Goal: Communication & Community: Share content

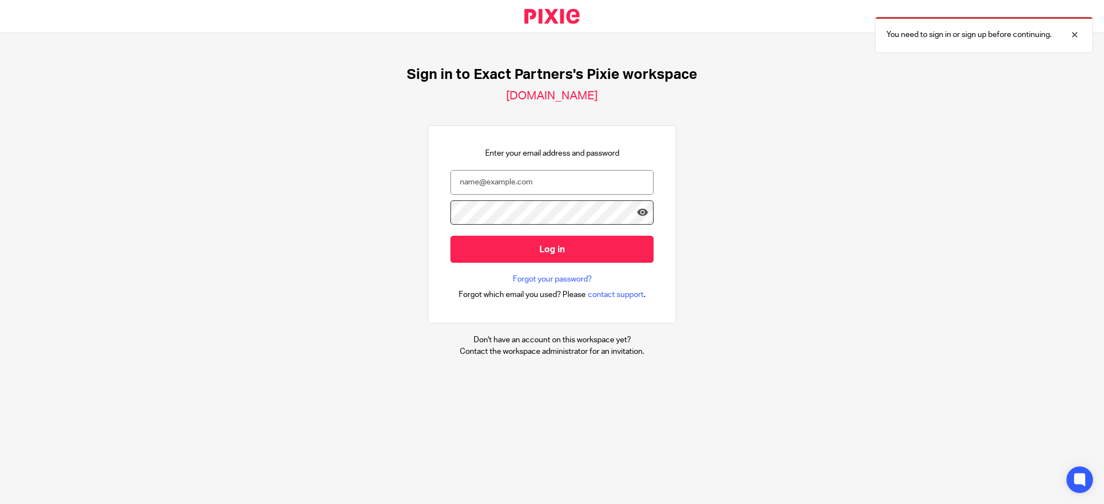
click at [0, 503] on nordpass-portal at bounding box center [0, 504] width 0 height 0
type input "svoelker@getexact.com"
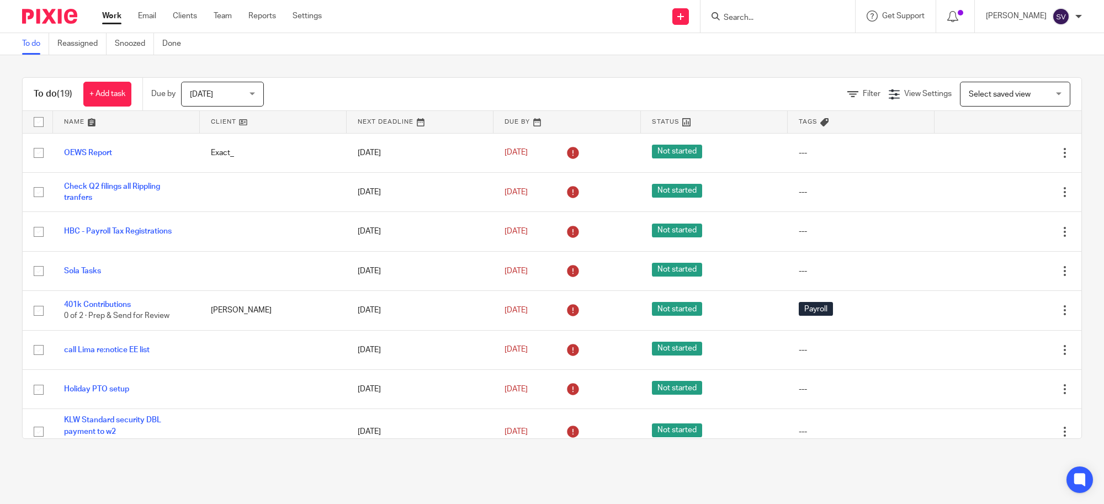
click at [746, 18] on input "Search" at bounding box center [771, 18] width 99 height 10
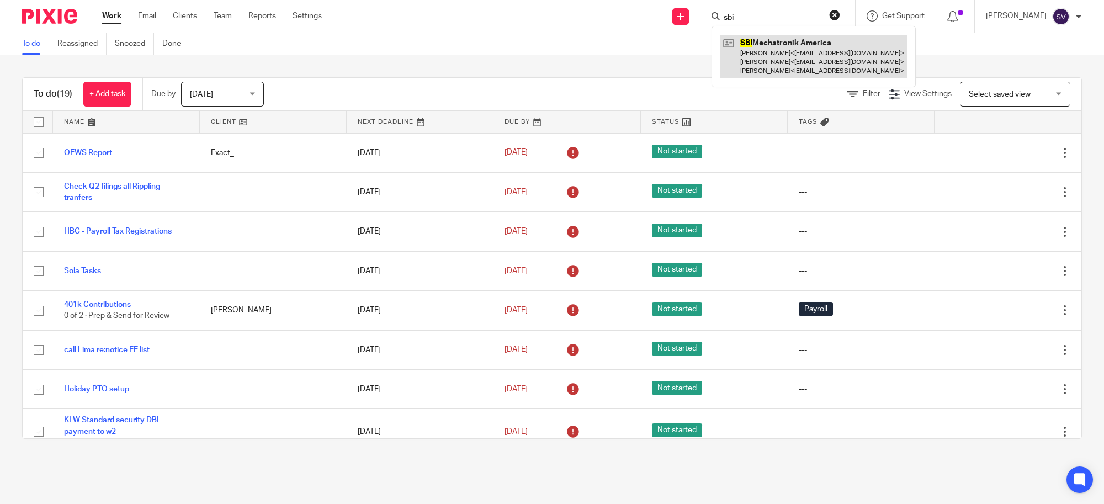
type input "sbi"
click at [804, 57] on link at bounding box center [813, 57] width 187 height 44
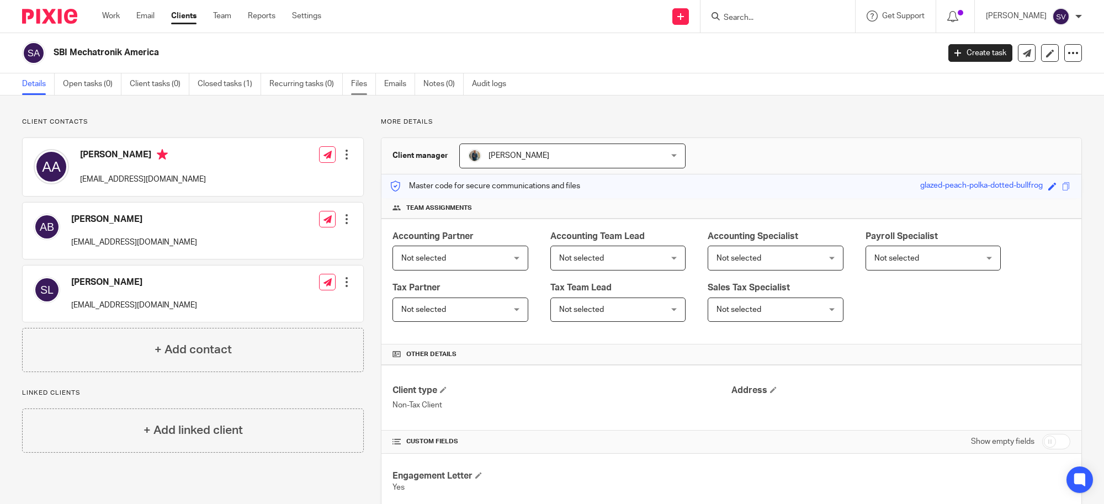
click at [370, 81] on link "Files" at bounding box center [363, 84] width 25 height 22
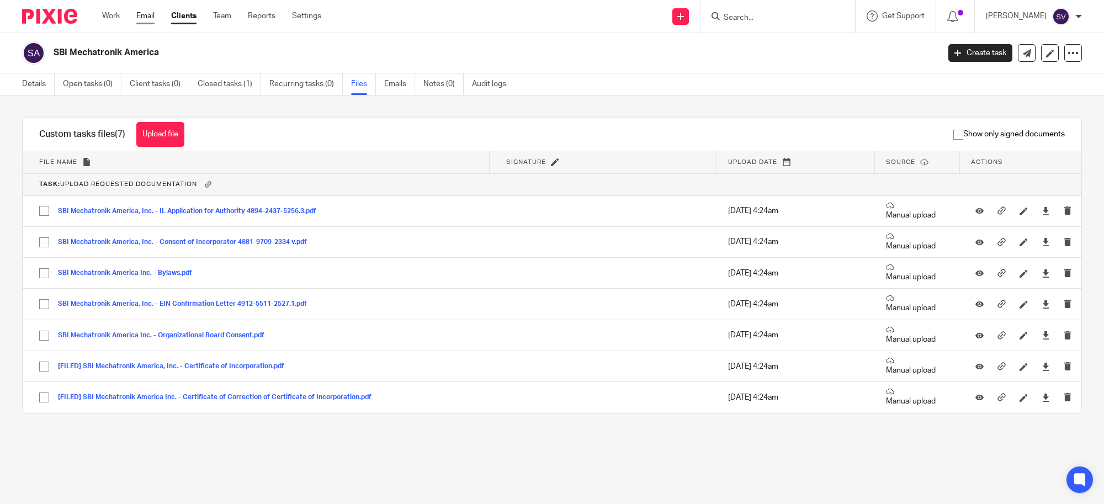
click at [147, 14] on link "Email" at bounding box center [145, 15] width 18 height 11
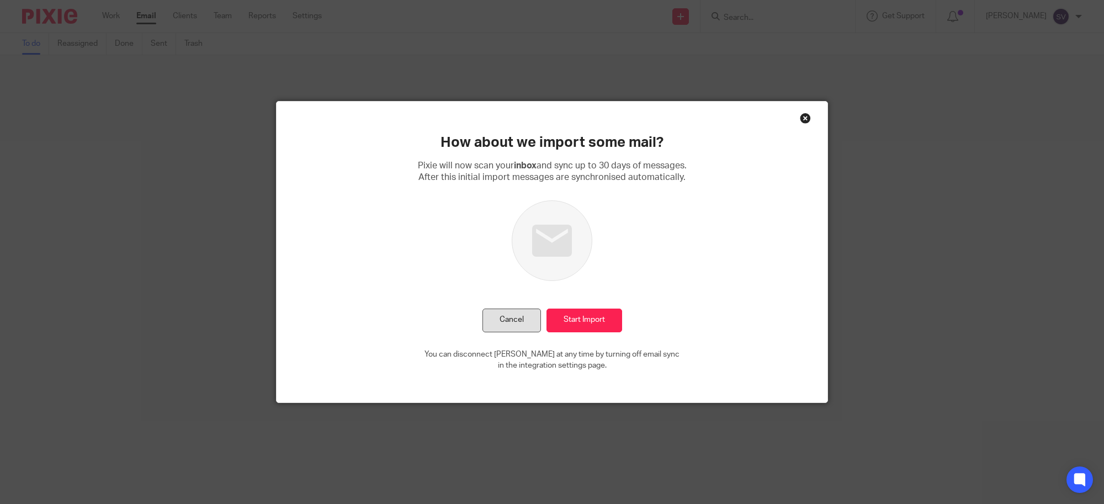
click at [508, 312] on button "Cancel" at bounding box center [511, 321] width 59 height 24
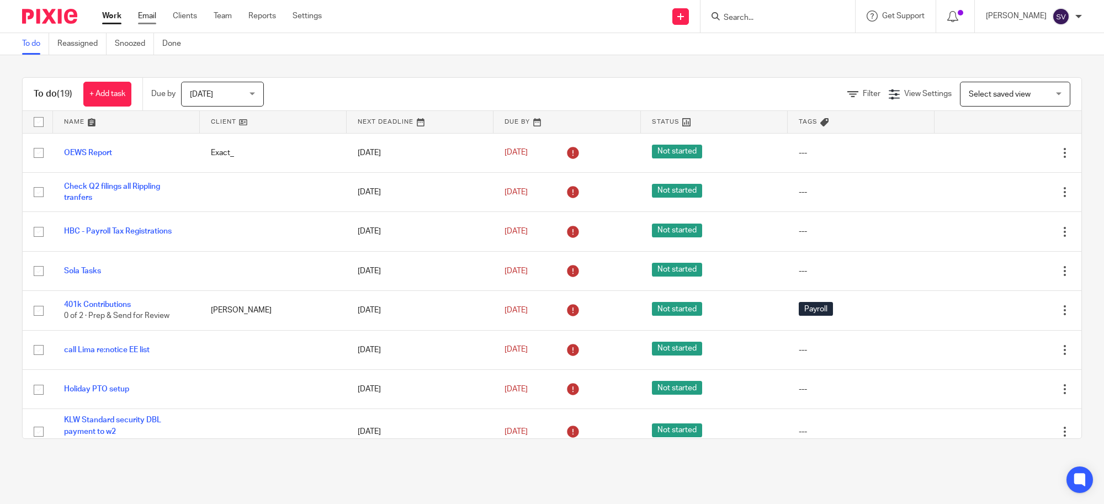
click at [153, 20] on link "Email" at bounding box center [147, 15] width 18 height 11
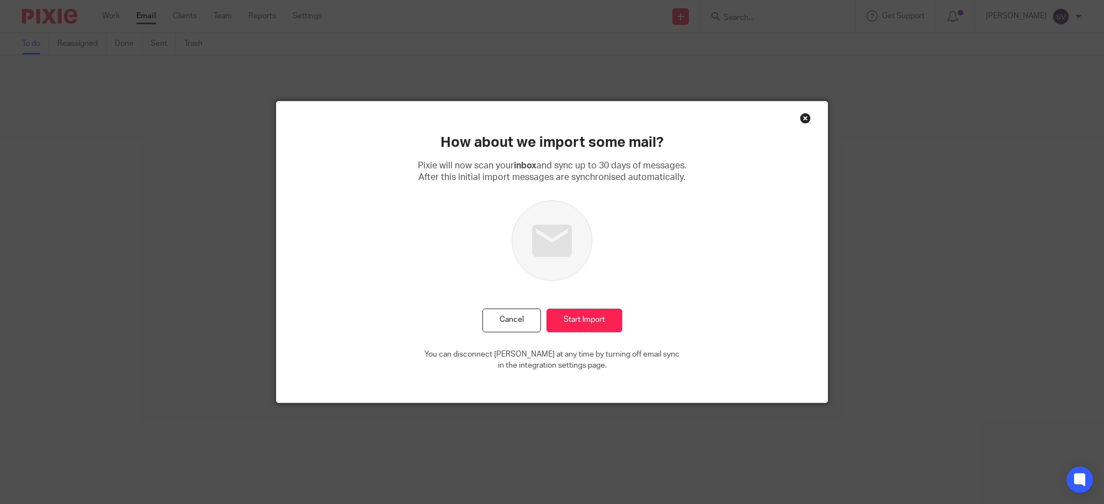
click at [800, 115] on div "Close this dialog window" at bounding box center [805, 118] width 11 height 11
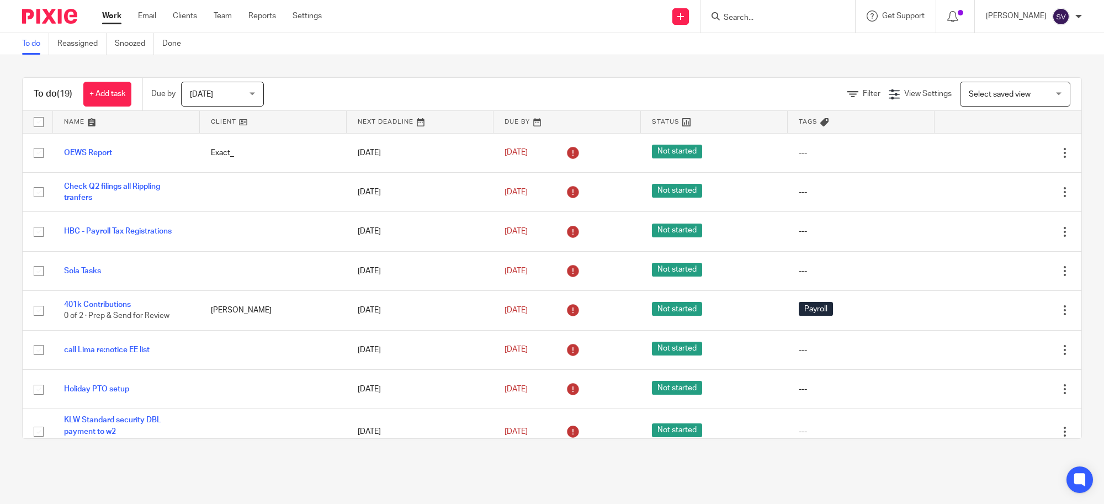
click at [780, 15] on input "Search" at bounding box center [771, 18] width 99 height 10
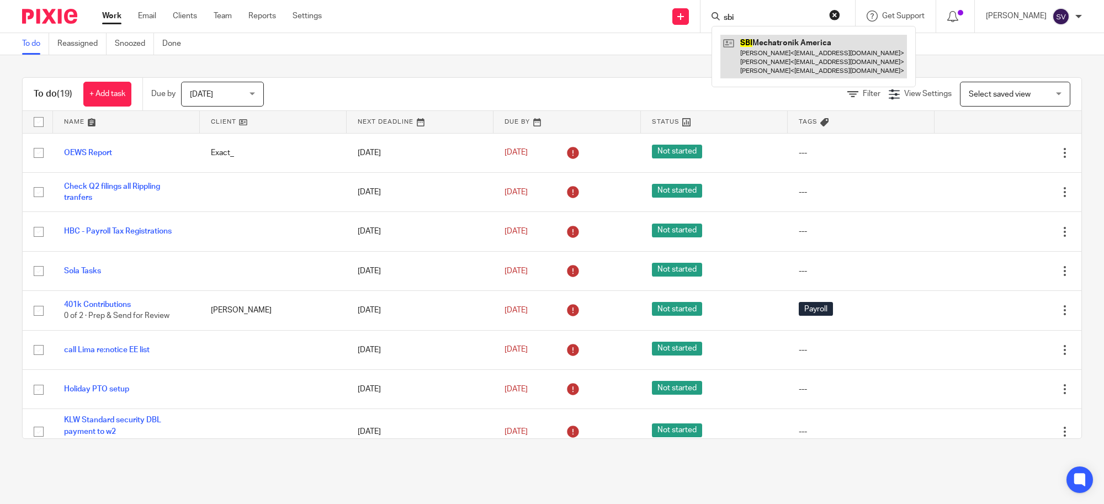
type input "sbi"
click at [784, 51] on link at bounding box center [813, 57] width 187 height 44
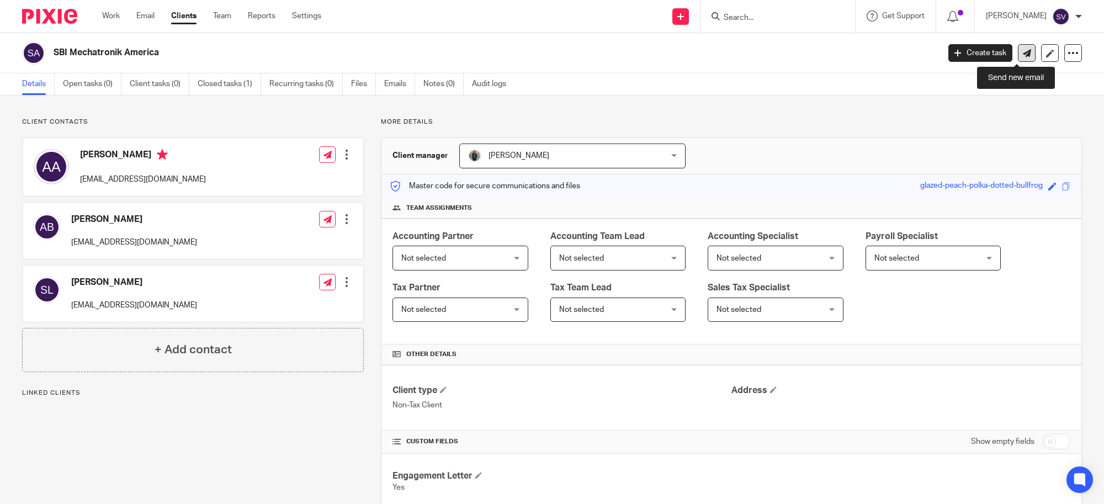
click at [1023, 53] on icon at bounding box center [1027, 53] width 8 height 8
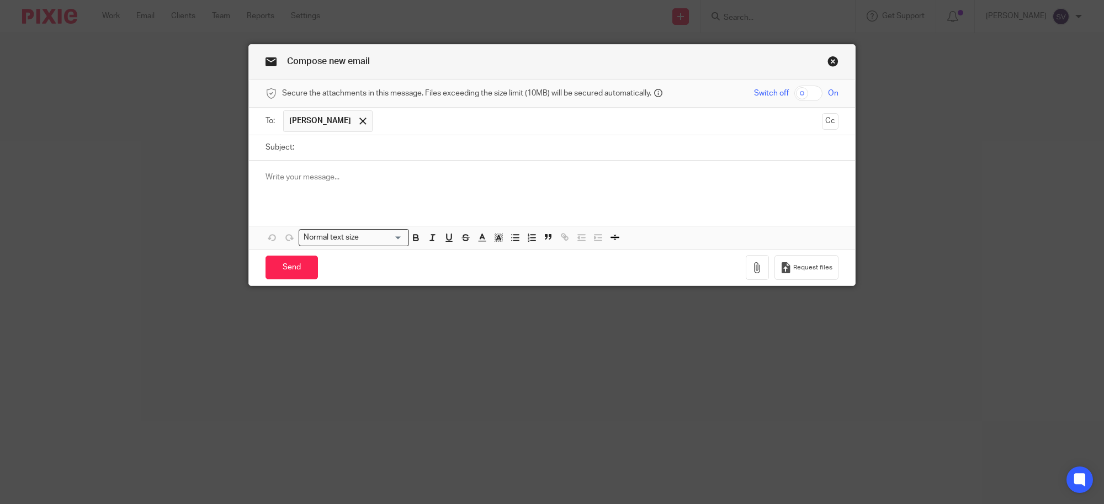
click at [408, 174] on p at bounding box center [551, 177] width 573 height 11
click at [343, 112] on span "[PERSON_NAME]" at bounding box center [327, 121] width 89 height 22
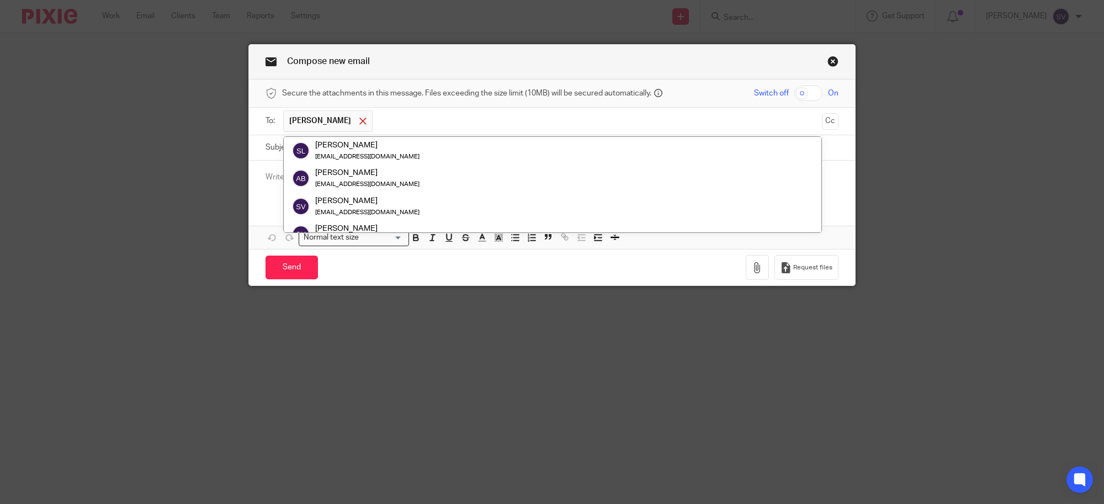
click at [359, 123] on span at bounding box center [362, 121] width 7 height 7
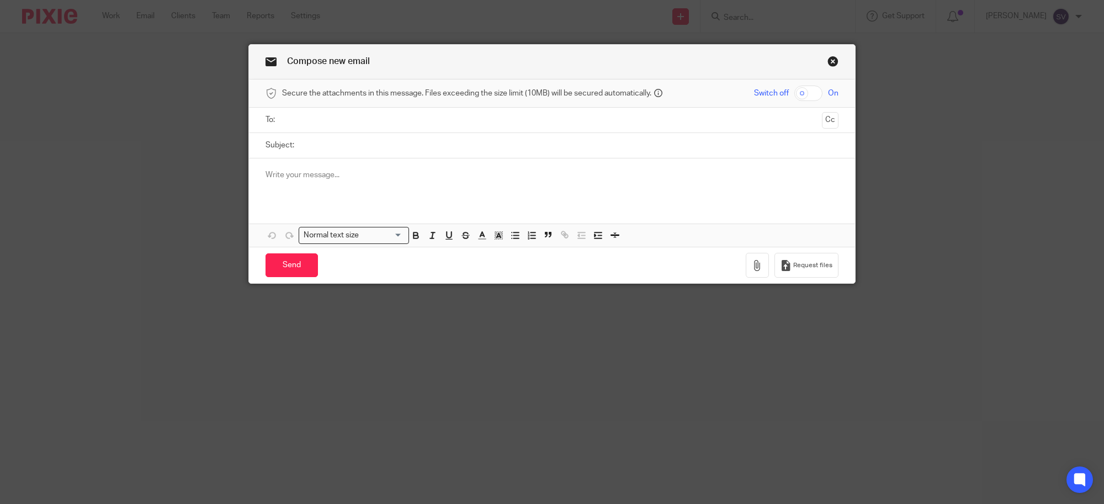
click at [341, 123] on input "text" at bounding box center [551, 120] width 531 height 13
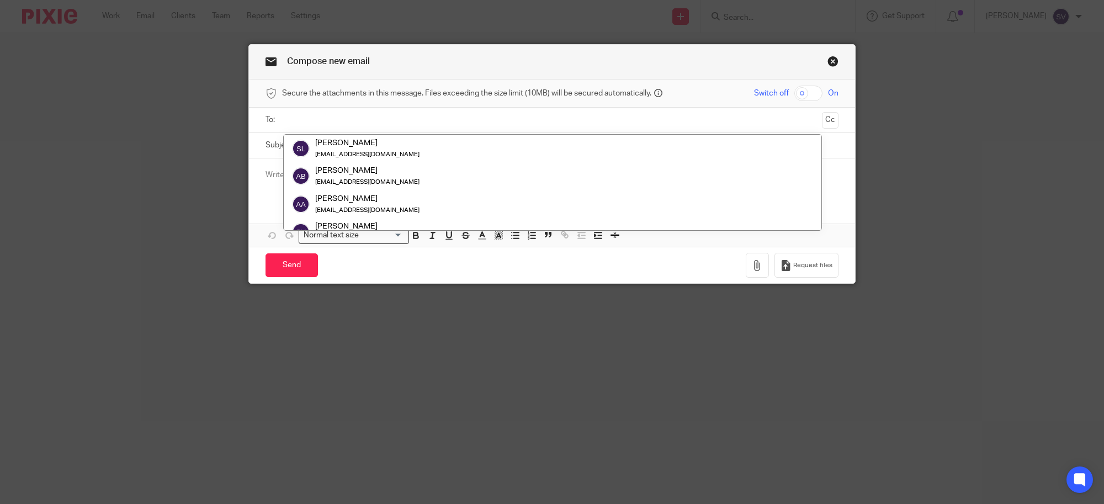
paste input "a.bajaj@sbi-mechatronik.com"
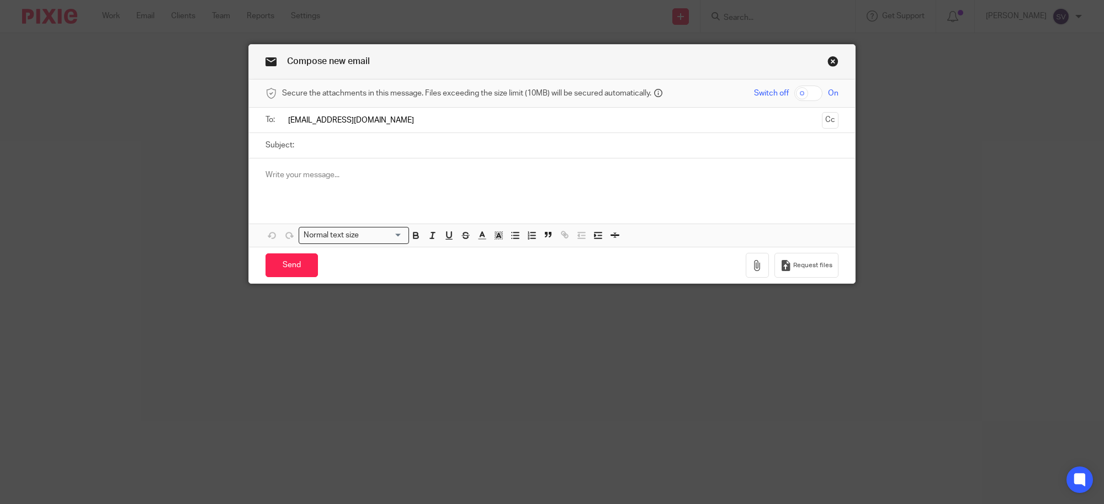
type input "a.bajaj@sbi-mechatronik.com"
click at [333, 147] on input "Subject:" at bounding box center [569, 145] width 539 height 25
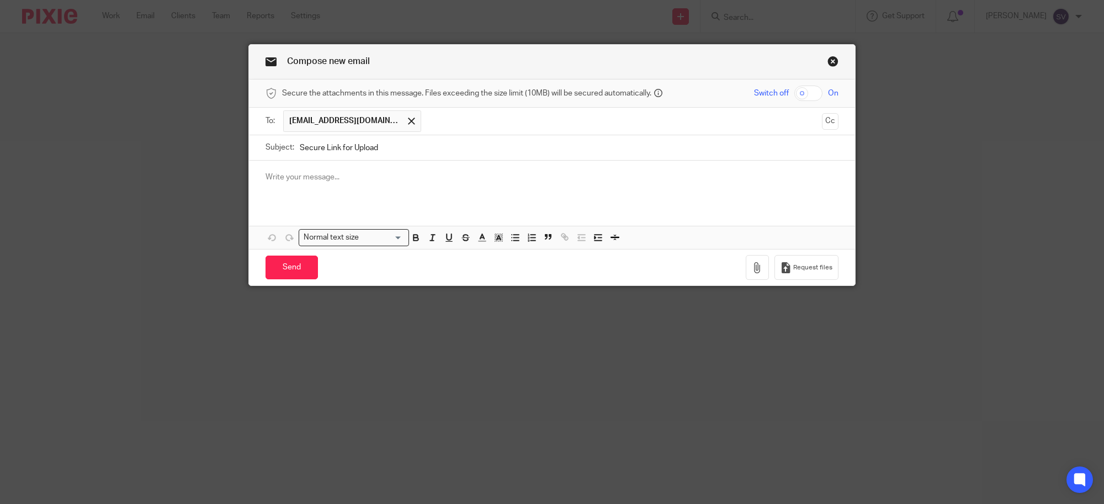
type input "Secure Link for Upload"
click at [332, 176] on p at bounding box center [551, 177] width 573 height 11
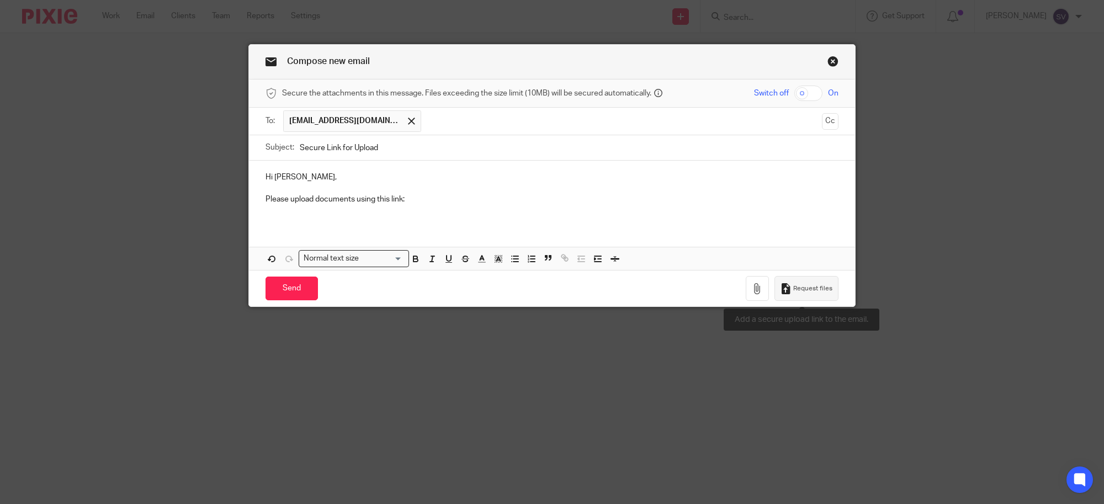
click at [804, 290] on span "Request files" at bounding box center [812, 288] width 39 height 9
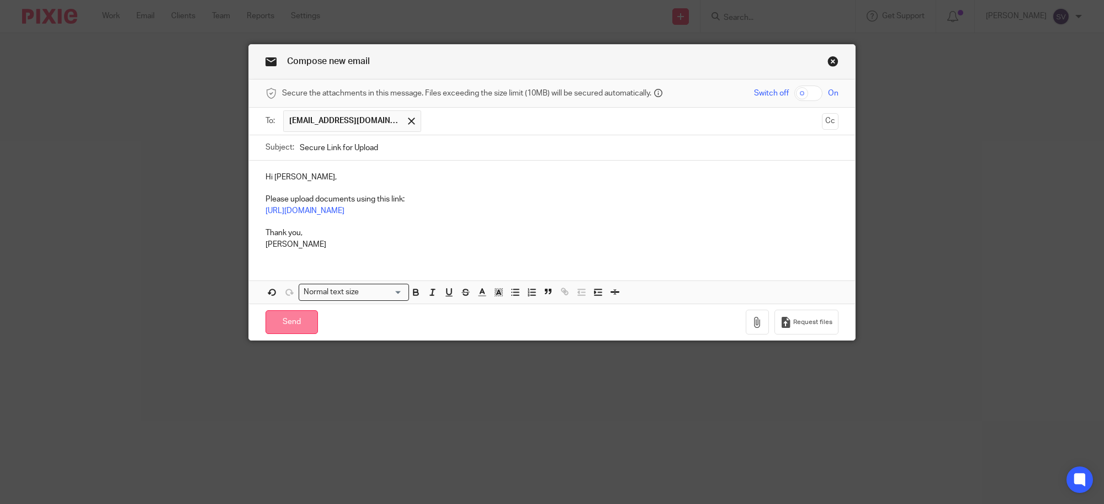
click at [307, 325] on input "Send" at bounding box center [291, 322] width 52 height 24
